Goal: Transaction & Acquisition: Purchase product/service

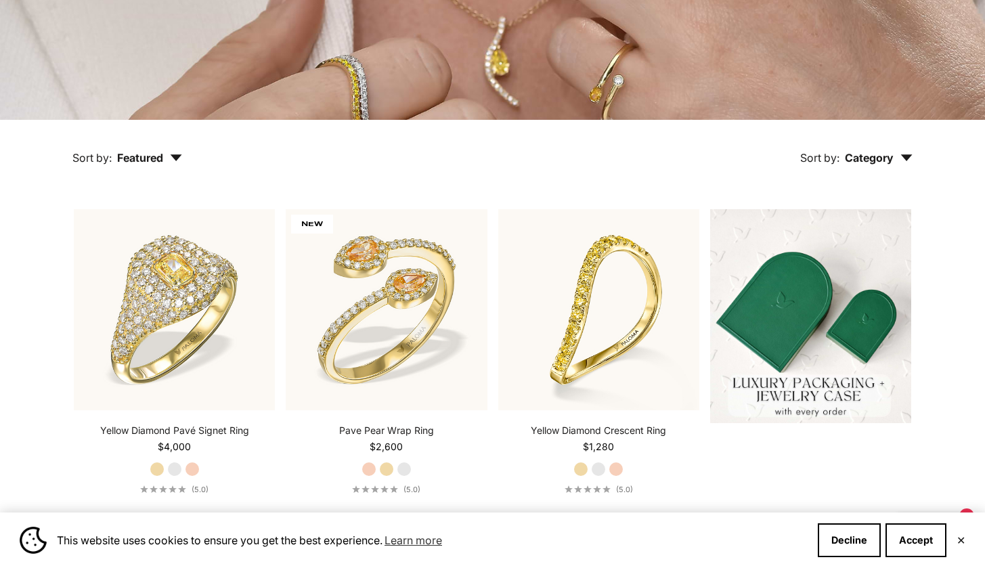
scroll to position [257, 0]
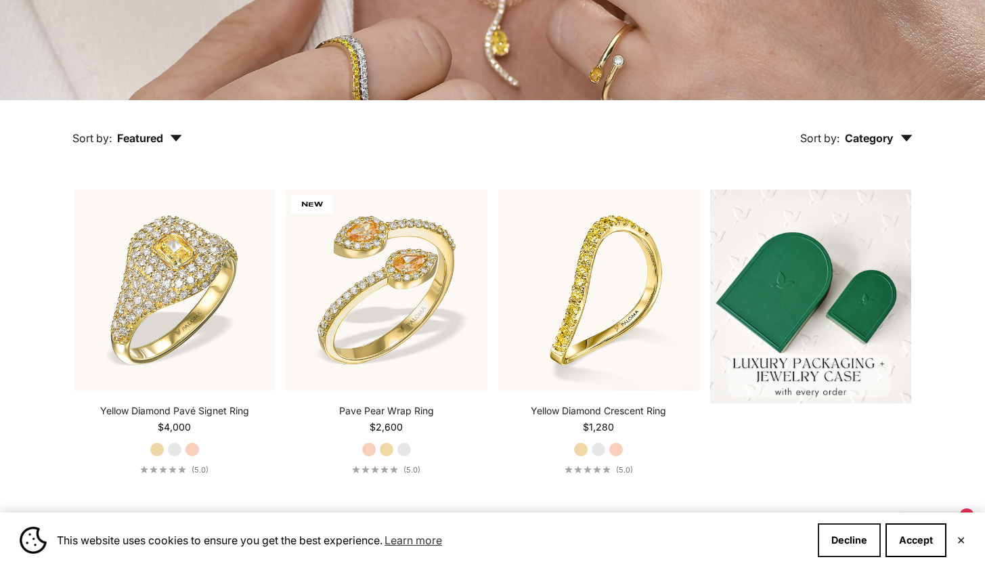
click at [846, 532] on button "Decline" at bounding box center [848, 540] width 63 height 34
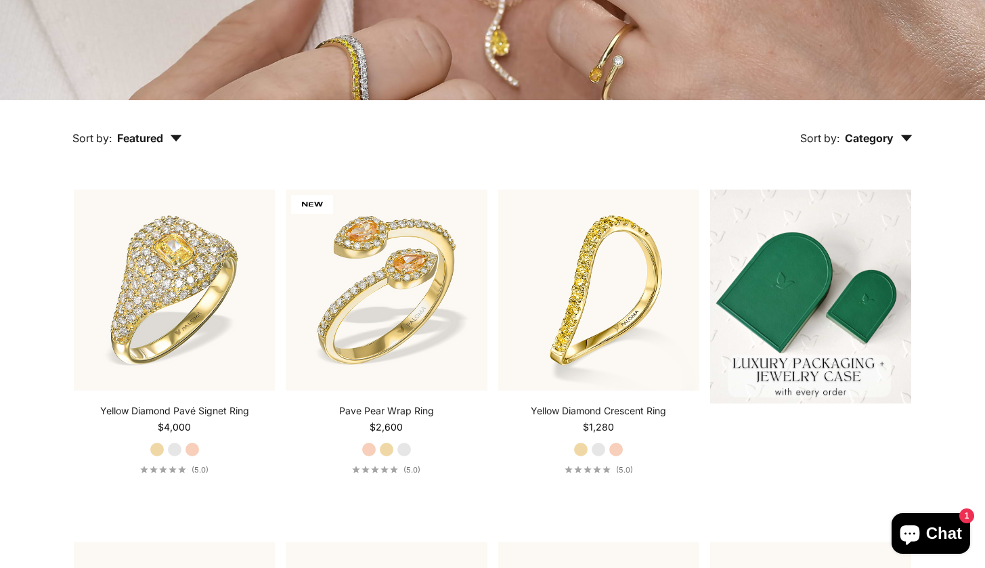
scroll to position [0, 0]
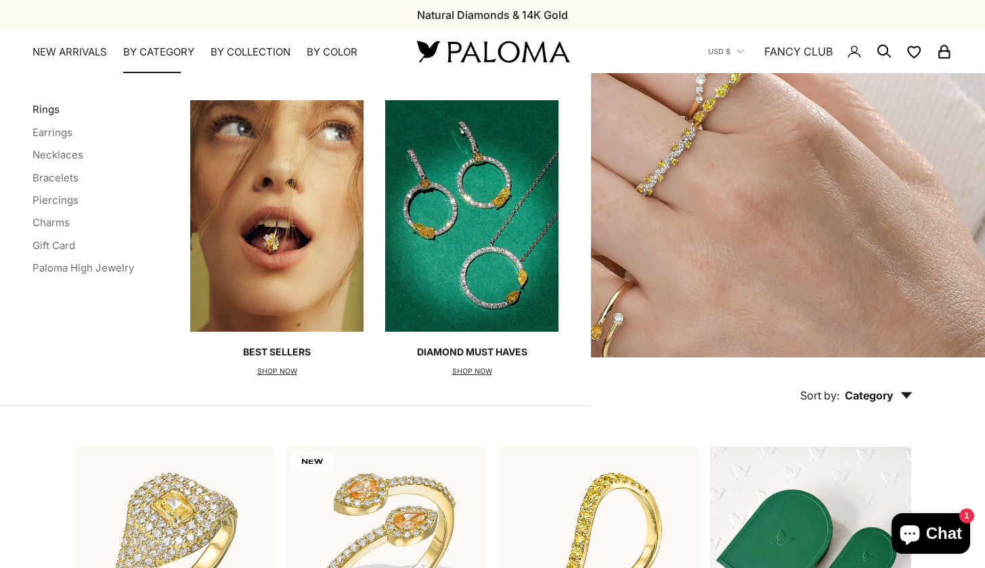
click at [47, 114] on link "Rings" at bounding box center [45, 109] width 27 height 13
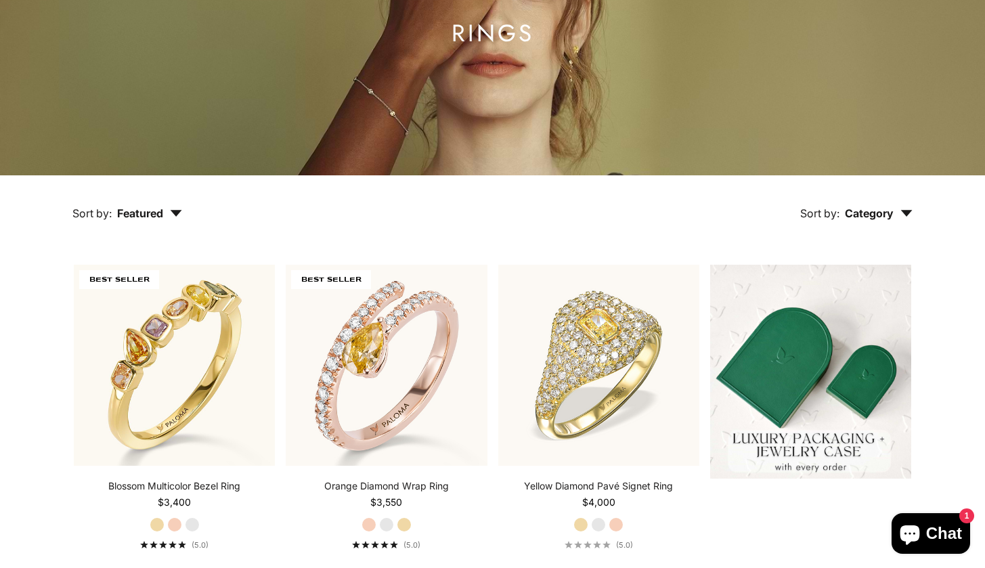
scroll to position [196, 0]
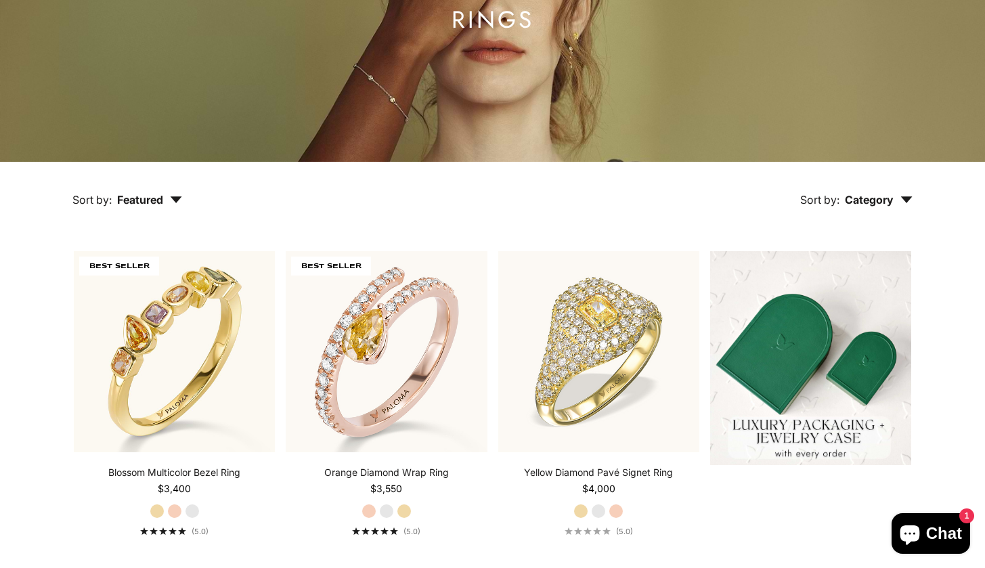
click at [912, 196] on button "Sort by: Category" at bounding box center [856, 190] width 175 height 57
click at [175, 198] on icon "button" at bounding box center [177, 199] width 12 height 7
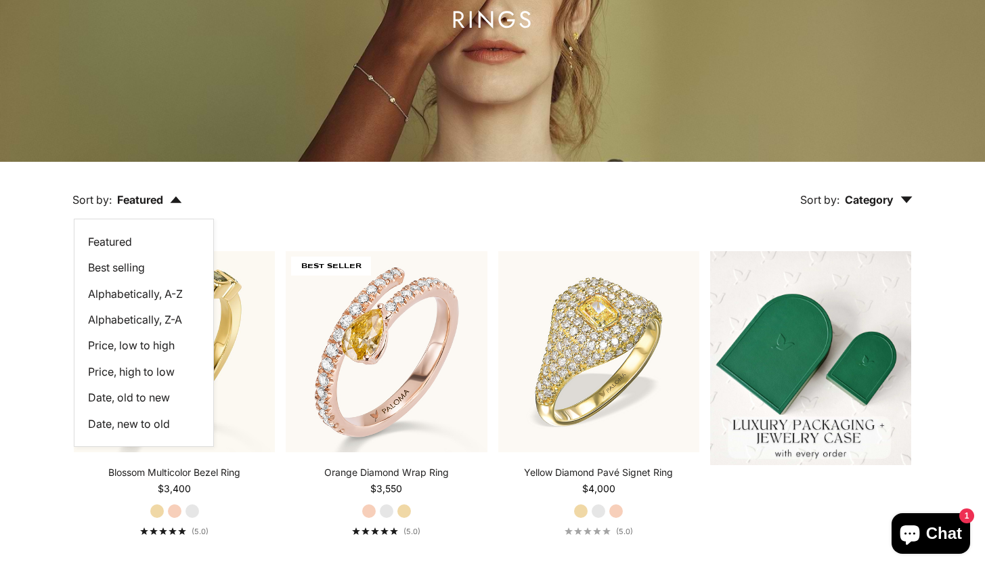
click at [133, 345] on span "Price, low to high" at bounding box center [131, 345] width 87 height 14
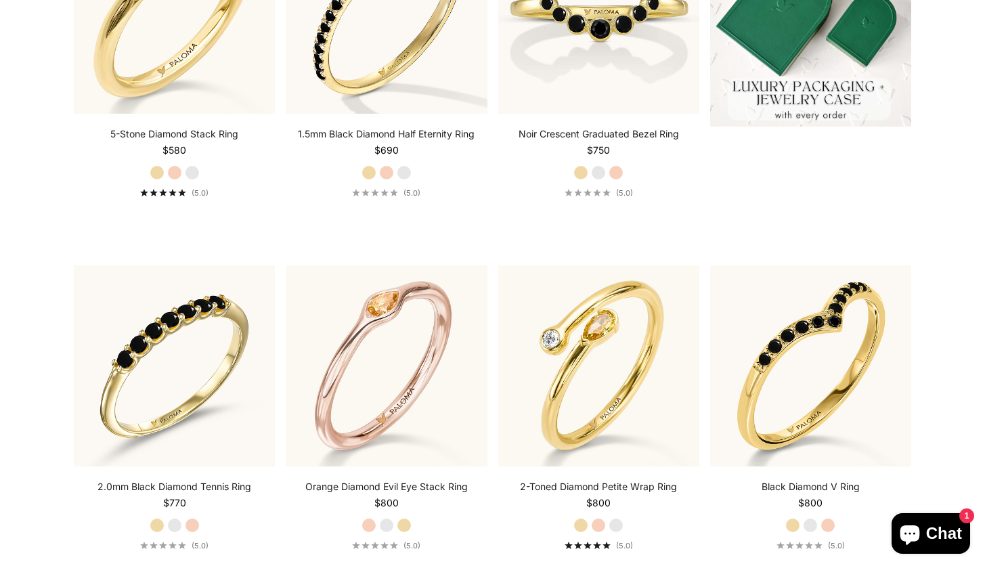
scroll to position [595, 0]
